Goal: Navigation & Orientation: Find specific page/section

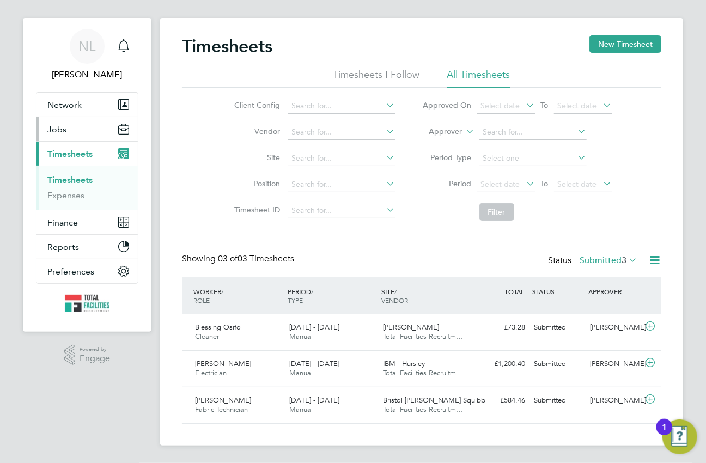
click at [76, 127] on button "Jobs" at bounding box center [86, 129] width 101 height 24
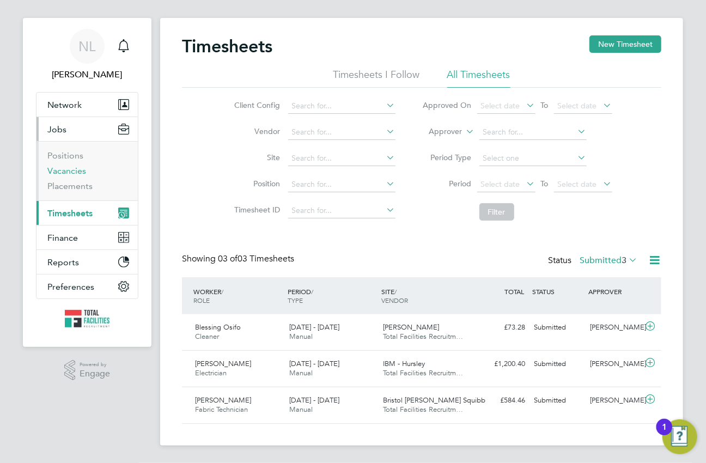
click at [79, 166] on link "Vacancies" at bounding box center [66, 171] width 39 height 10
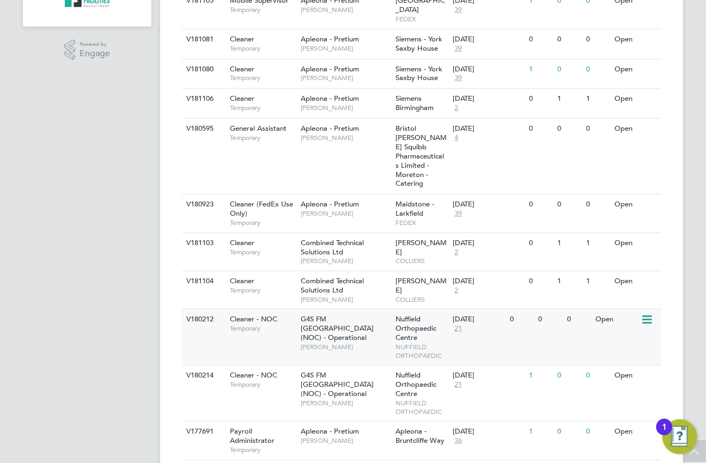
scroll to position [346, 0]
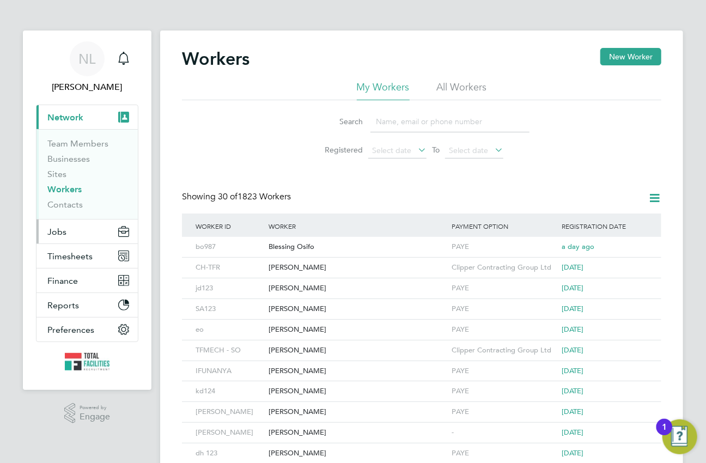
click at [59, 229] on span "Jobs" at bounding box center [56, 232] width 19 height 10
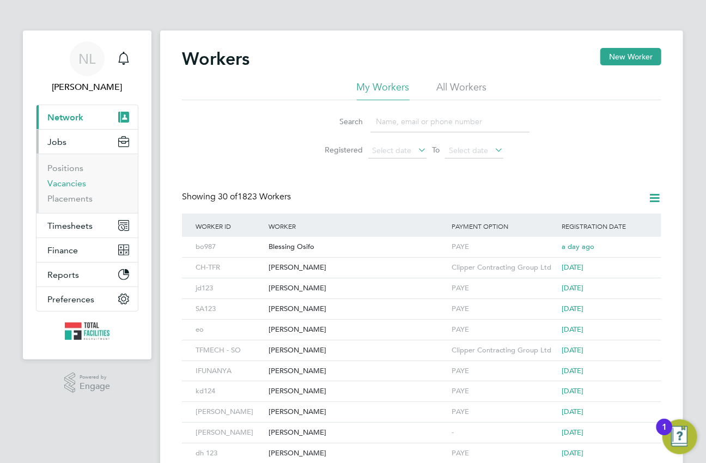
click at [69, 179] on link "Vacancies" at bounding box center [66, 183] width 39 height 10
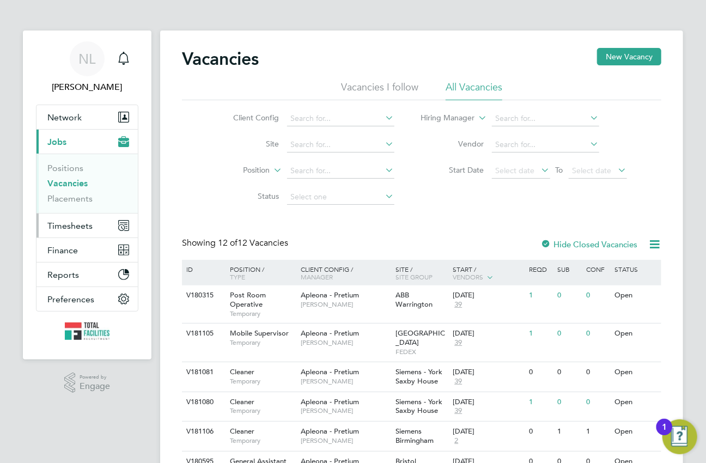
click at [99, 223] on button "Timesheets" at bounding box center [86, 226] width 101 height 24
